Goal: Task Accomplishment & Management: Manage account settings

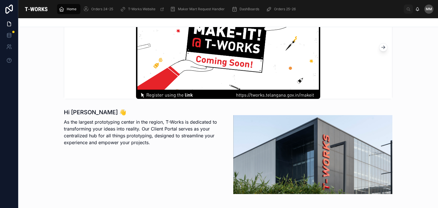
scroll to position [46, 0]
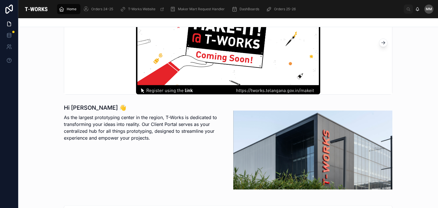
click at [98, 130] on p "As the largest prototyping center in the region, T-Works is dedicated to transf…" at bounding box center [143, 127] width 159 height 27
click at [94, 123] on p "As the largest prototyping center in the region, T-Works is dedicated to transf…" at bounding box center [143, 127] width 159 height 27
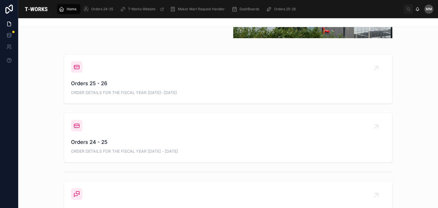
scroll to position [198, 0]
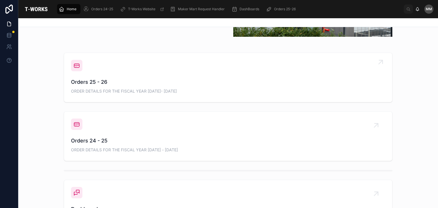
click at [88, 83] on span "Orders 25 - 26" at bounding box center [228, 82] width 314 height 8
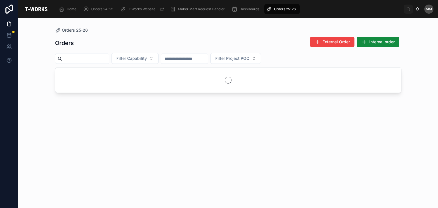
click at [88, 83] on div at bounding box center [228, 80] width 346 height 25
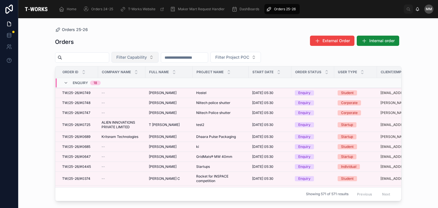
click at [133, 57] on span "Filter Capability" at bounding box center [131, 57] width 31 height 6
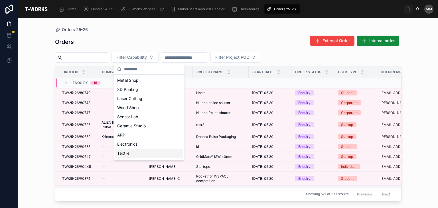
click at [151, 156] on div "Textile" at bounding box center [149, 153] width 68 height 9
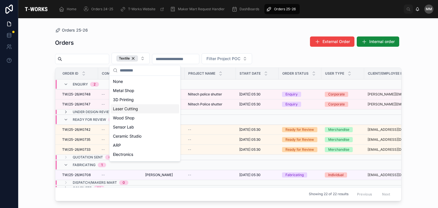
click at [69, 60] on input "text" at bounding box center [85, 59] width 47 height 8
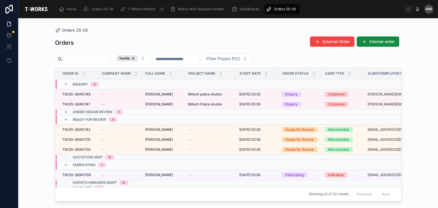
click at [85, 44] on div "Orders External Order Internal order" at bounding box center [228, 42] width 346 height 13
click at [90, 58] on input "text" at bounding box center [85, 59] width 47 height 8
click at [93, 58] on input "text" at bounding box center [85, 59] width 47 height 8
click at [67, 60] on input "text" at bounding box center [85, 59] width 47 height 8
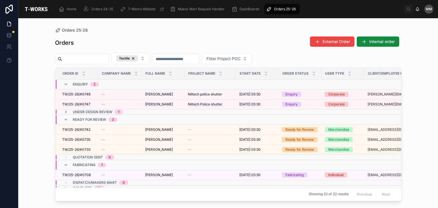
click at [63, 58] on input "text" at bounding box center [85, 59] width 47 height 8
click at [48, 135] on div "Orders 25-26 Orders External Order Internal order Textile Filter Project POC Or…" at bounding box center [228, 109] width 365 height 183
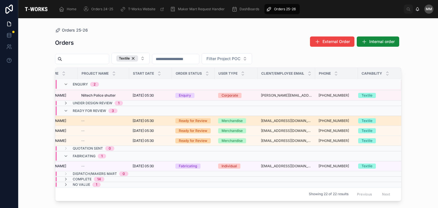
scroll to position [12, 108]
click at [202, 118] on div "Ready for Review" at bounding box center [193, 120] width 29 height 5
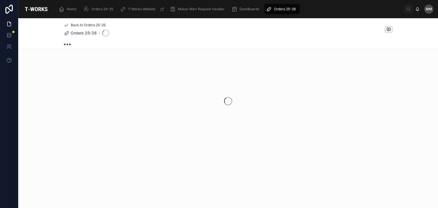
click at [202, 116] on div at bounding box center [228, 101] width 420 height 90
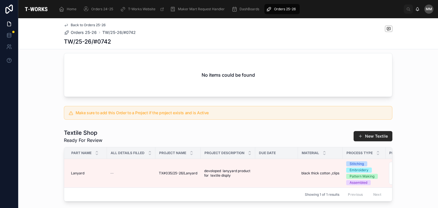
scroll to position [146, 0]
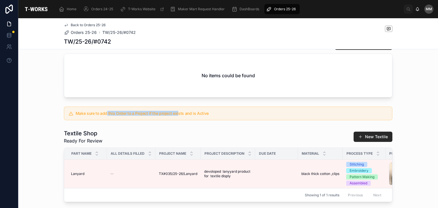
drag, startPoint x: 105, startPoint y: 119, endPoint x: 183, endPoint y: 123, distance: 78.0
click at [183, 120] on div "Make sure to add this Order to a Project if the project exists and is Active" at bounding box center [228, 114] width 329 height 14
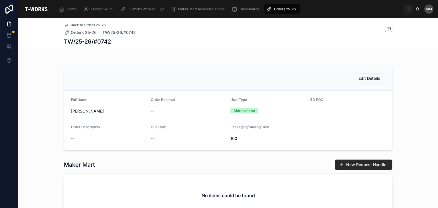
scroll to position [0, 0]
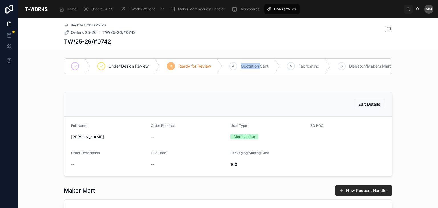
drag, startPoint x: 238, startPoint y: 65, endPoint x: 259, endPoint y: 68, distance: 21.1
click at [259, 68] on div "4 Quotation Sent" at bounding box center [251, 66] width 58 height 15
click at [259, 68] on span "Quotation Sent" at bounding box center [255, 66] width 28 height 6
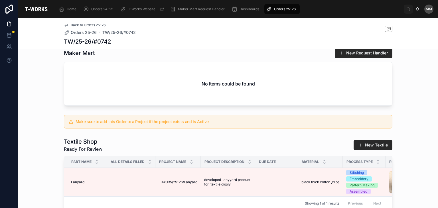
scroll to position [137, 0]
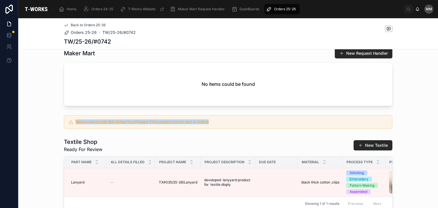
drag, startPoint x: 70, startPoint y: 126, endPoint x: 205, endPoint y: 125, distance: 135.2
click at [205, 125] on div "Make sure to add this Order to a Project if the project exists and is Active" at bounding box center [228, 122] width 329 height 14
click at [205, 124] on h5 "Make sure to add this Order to a Project if the project exists and is Active" at bounding box center [232, 122] width 312 height 4
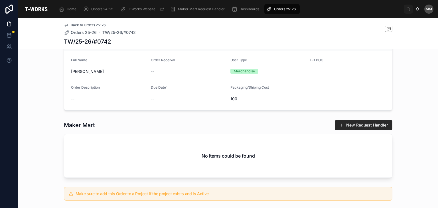
scroll to position [0, 0]
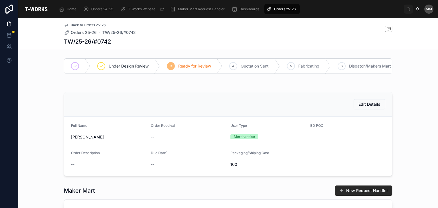
click at [64, 23] on icon at bounding box center [66, 25] width 5 height 5
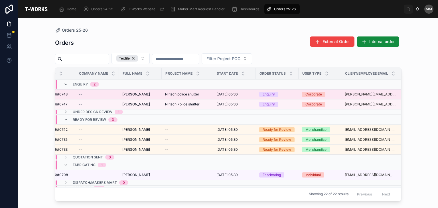
scroll to position [0, 24]
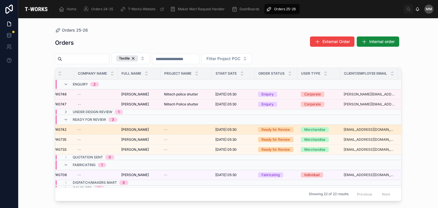
drag, startPoint x: 253, startPoint y: 131, endPoint x: 234, endPoint y: 128, distance: 19.6
click at [234, 128] on span "[DATE] 05:30" at bounding box center [225, 129] width 21 height 5
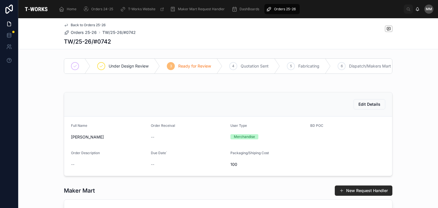
click at [66, 23] on link "Back to Orders 25-26" at bounding box center [85, 25] width 42 height 5
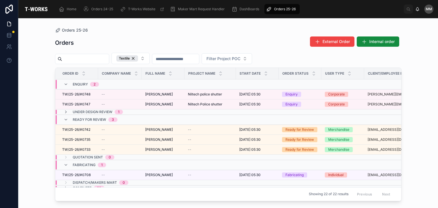
click at [42, 42] on div "Orders 25-26 Orders External Order Internal order Textile Filter Project POC Or…" at bounding box center [228, 113] width 420 height 190
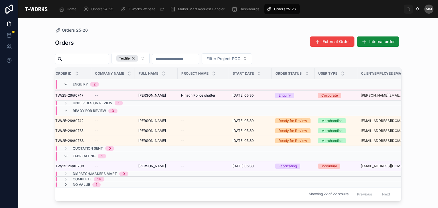
scroll to position [0, 7]
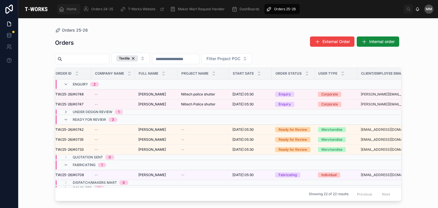
click at [64, 13] on div "Home" at bounding box center [69, 9] width 20 height 9
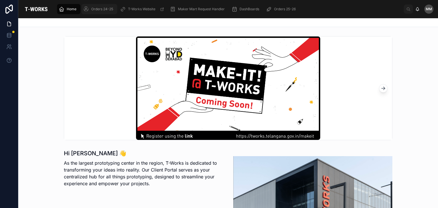
click at [91, 10] on span "Orders 24-25" at bounding box center [102, 9] width 22 height 5
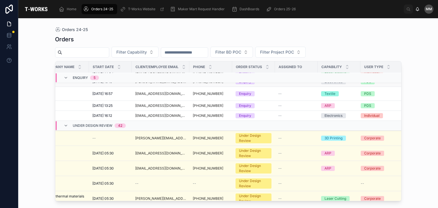
scroll to position [0, 151]
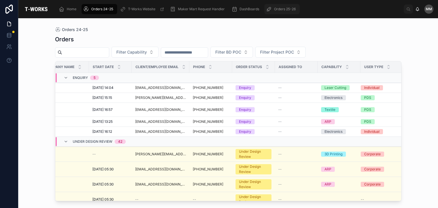
click at [282, 8] on span "Orders 25-26" at bounding box center [285, 9] width 22 height 5
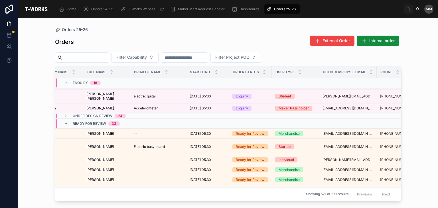
scroll to position [192, 62]
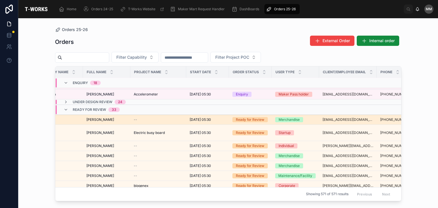
click at [222, 118] on div "[DATE] 05:30 [DATE] 05:30" at bounding box center [208, 119] width 36 height 5
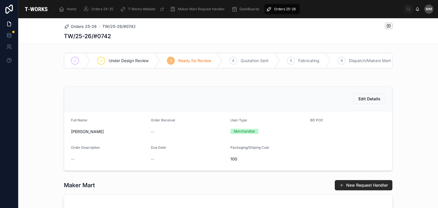
drag, startPoint x: 283, startPoint y: 116, endPoint x: 283, endPoint y: 106, distance: 9.4
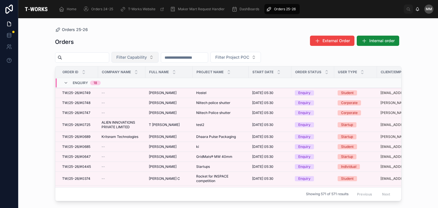
click at [144, 58] on span "Filter Capability" at bounding box center [131, 57] width 31 height 6
type input "****"
click at [137, 85] on div "Textile" at bounding box center [149, 80] width 71 height 11
click at [133, 81] on div "Textile" at bounding box center [149, 80] width 68 height 9
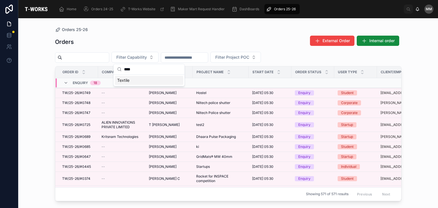
click at [135, 80] on div "Textile" at bounding box center [149, 80] width 68 height 9
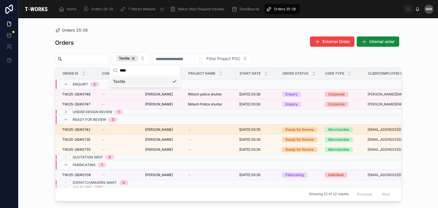
click at [136, 131] on td "--" at bounding box center [120, 130] width 44 height 10
click at [137, 129] on div "--" at bounding box center [120, 129] width 37 height 5
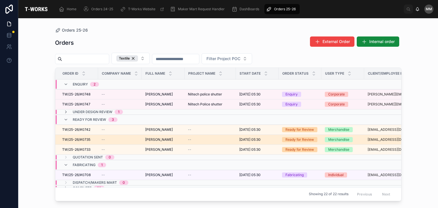
click at [160, 138] on div "[PERSON_NAME] [PERSON_NAME]" at bounding box center [163, 139] width 36 height 5
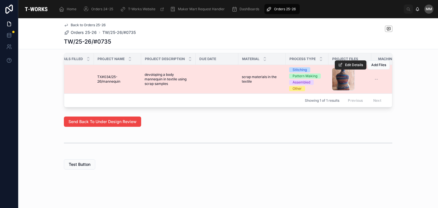
scroll to position [0, 42]
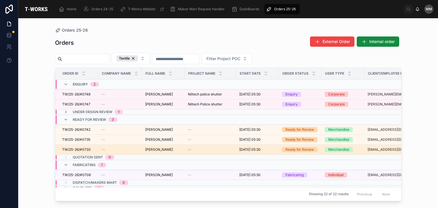
click at [200, 152] on td "--" at bounding box center [210, 150] width 51 height 10
click at [199, 150] on div "--" at bounding box center [210, 149] width 44 height 5
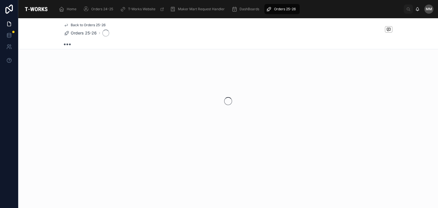
click at [199, 150] on div "Back to Orders 25-26 Orders 25-26" at bounding box center [228, 100] width 420 height 165
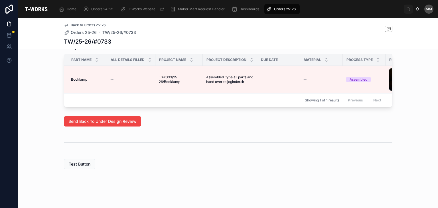
click at [176, 150] on div at bounding box center [228, 143] width 329 height 14
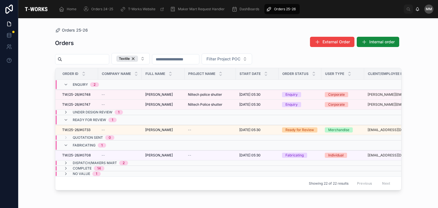
click at [100, 163] on span "Dispatch/Makers Mart" at bounding box center [95, 163] width 44 height 5
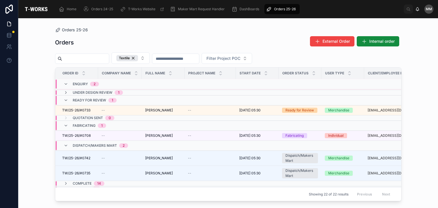
scroll to position [26, 0]
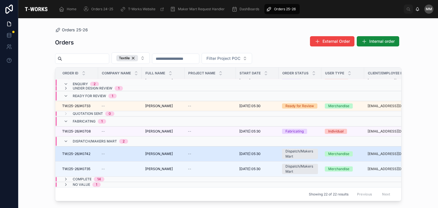
click at [101, 147] on td "--" at bounding box center [120, 153] width 44 height 15
click at [84, 152] on span "TW/25-26/#0742" at bounding box center [76, 154] width 28 height 5
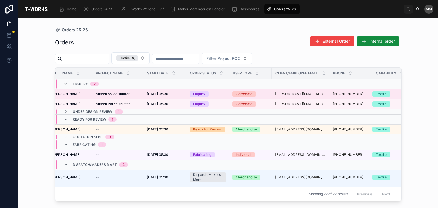
scroll to position [0, 111]
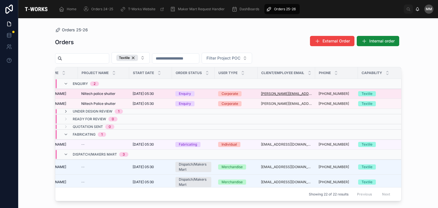
click at [263, 92] on link "[PERSON_NAME][EMAIL_ADDRESS][DOMAIN_NAME]" at bounding box center [286, 94] width 51 height 5
click at [236, 96] on div "Corporate" at bounding box center [236, 93] width 36 height 5
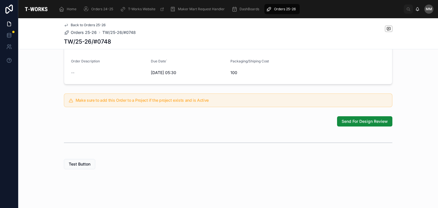
scroll to position [165, 0]
click at [353, 128] on button "Send For Design Review" at bounding box center [364, 123] width 55 height 10
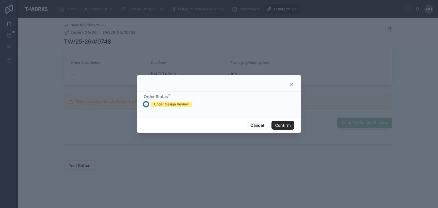
click at [146, 104] on button "Under Design Review" at bounding box center [146, 104] width 5 height 5
click at [279, 125] on button "Confirm" at bounding box center [282, 125] width 23 height 9
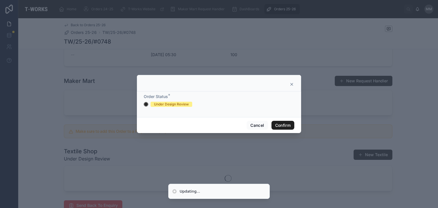
scroll to position [146, 0]
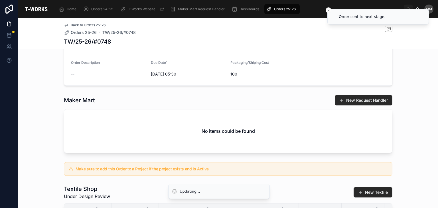
click at [294, 77] on span "100" at bounding box center [267, 74] width 75 height 6
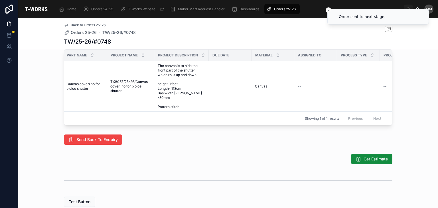
scroll to position [0, 0]
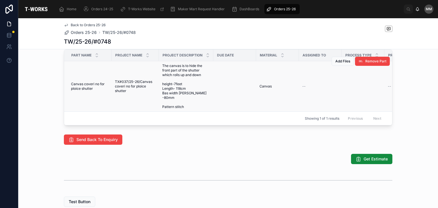
click at [147, 85] on span "TX#037/25-26/Canvas coveri no for ploice shutter" at bounding box center [135, 87] width 40 height 14
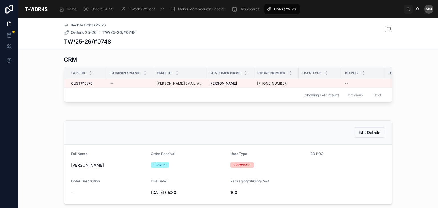
scroll to position [28, 0]
click at [363, 135] on span "Edit Details" at bounding box center [369, 132] width 22 height 6
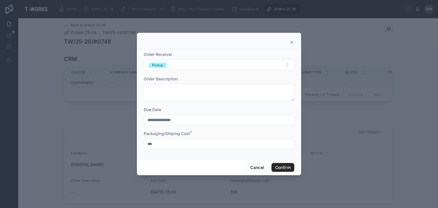
click at [290, 41] on icon at bounding box center [291, 42] width 5 height 5
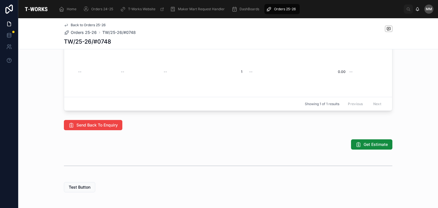
scroll to position [0, 0]
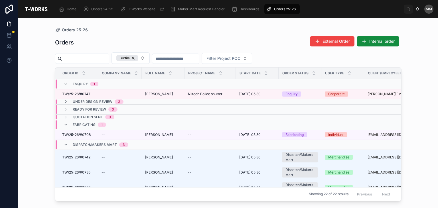
click at [87, 83] on span "Enquiry" at bounding box center [80, 84] width 15 height 5
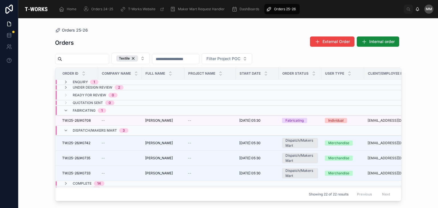
click at [87, 87] on span "Under Design Review" at bounding box center [93, 87] width 40 height 5
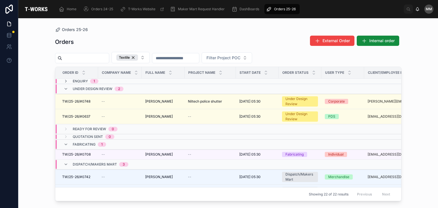
click at [82, 81] on span "Enquiry" at bounding box center [80, 81] width 15 height 5
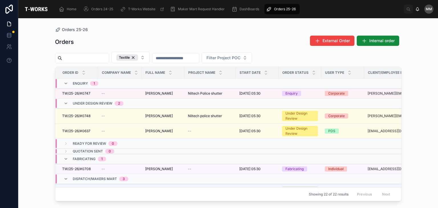
click at [81, 84] on span "Enquiry" at bounding box center [80, 83] width 15 height 5
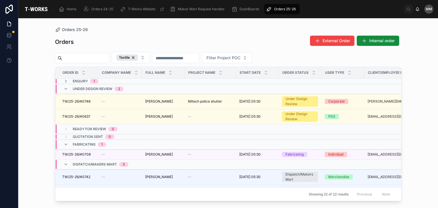
click at [83, 87] on span "Under Design Review" at bounding box center [93, 89] width 40 height 5
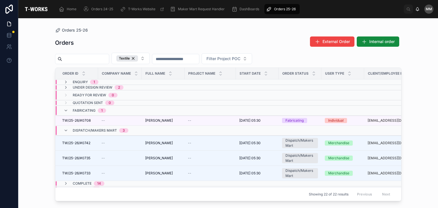
click at [91, 83] on span "1" at bounding box center [94, 82] width 8 height 5
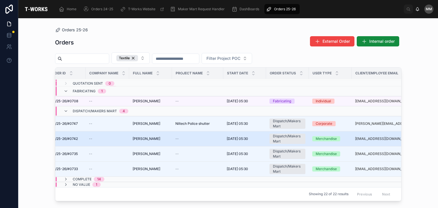
scroll to position [27, 13]
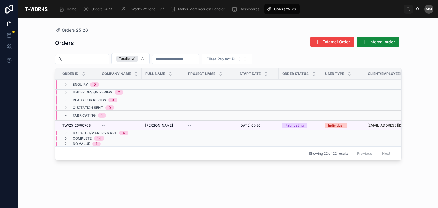
scroll to position [0, 9]
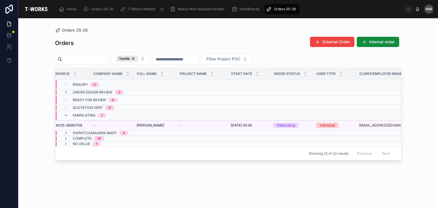
click at [116, 133] on span "Dispatch/Makers Mart" at bounding box center [95, 133] width 44 height 5
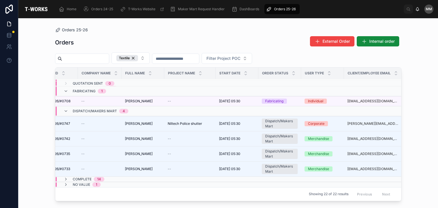
scroll to position [27, 20]
